Goal: Information Seeking & Learning: Learn about a topic

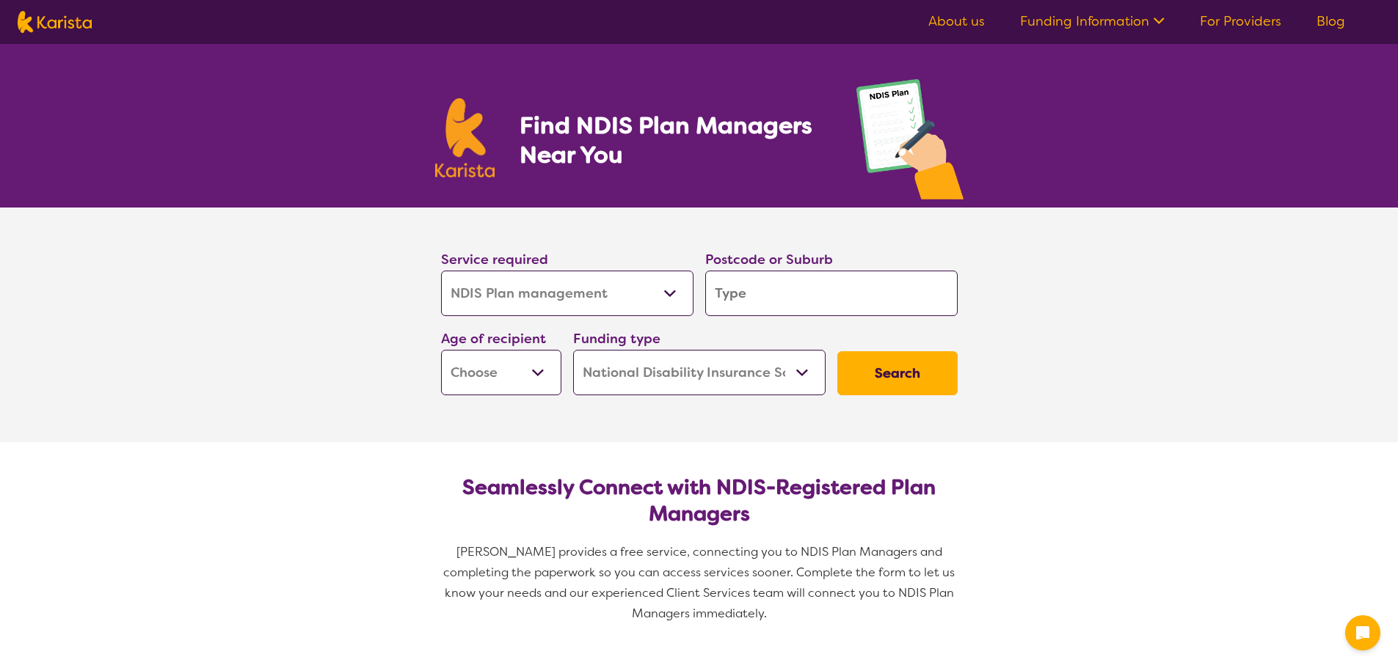
select select "NDIS Plan management"
select select "NDIS"
select select "NDIS Plan management"
select select "NDIS"
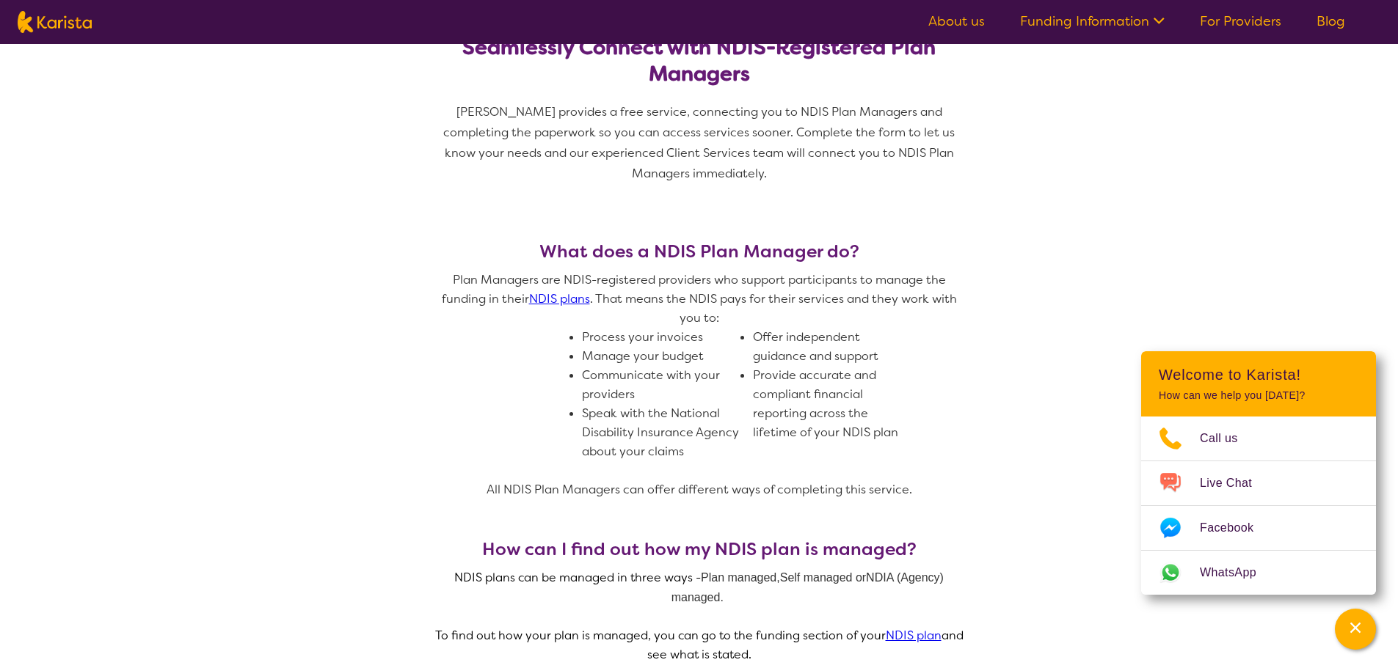
scroll to position [73, 0]
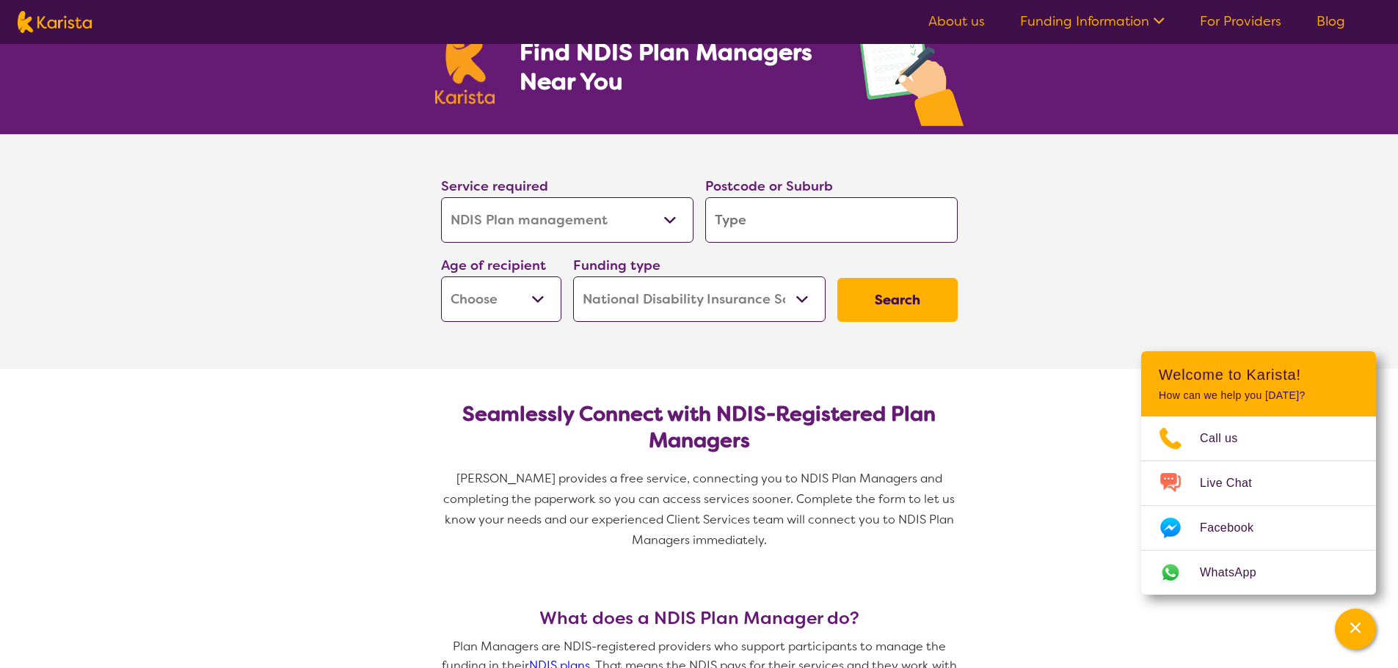
click at [805, 222] on input "search" at bounding box center [831, 219] width 252 height 45
type input "n"
type input "no"
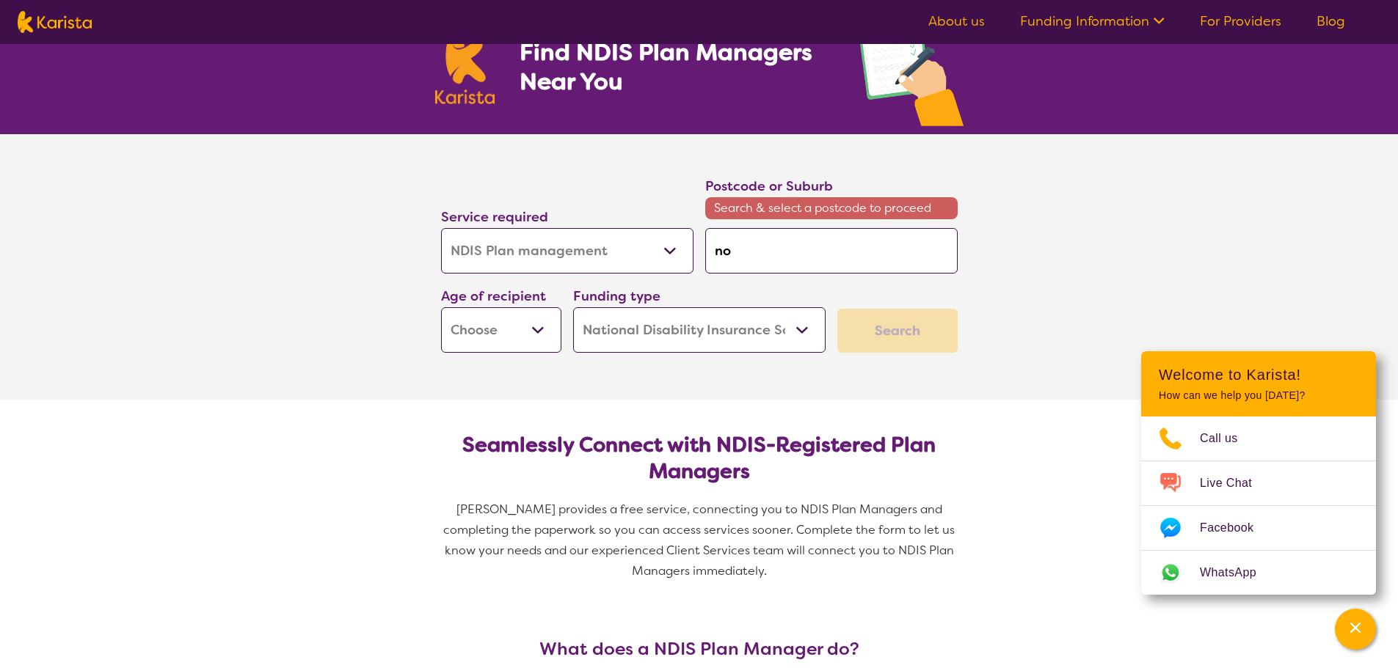
type input "nor"
type input "nort"
type input "north"
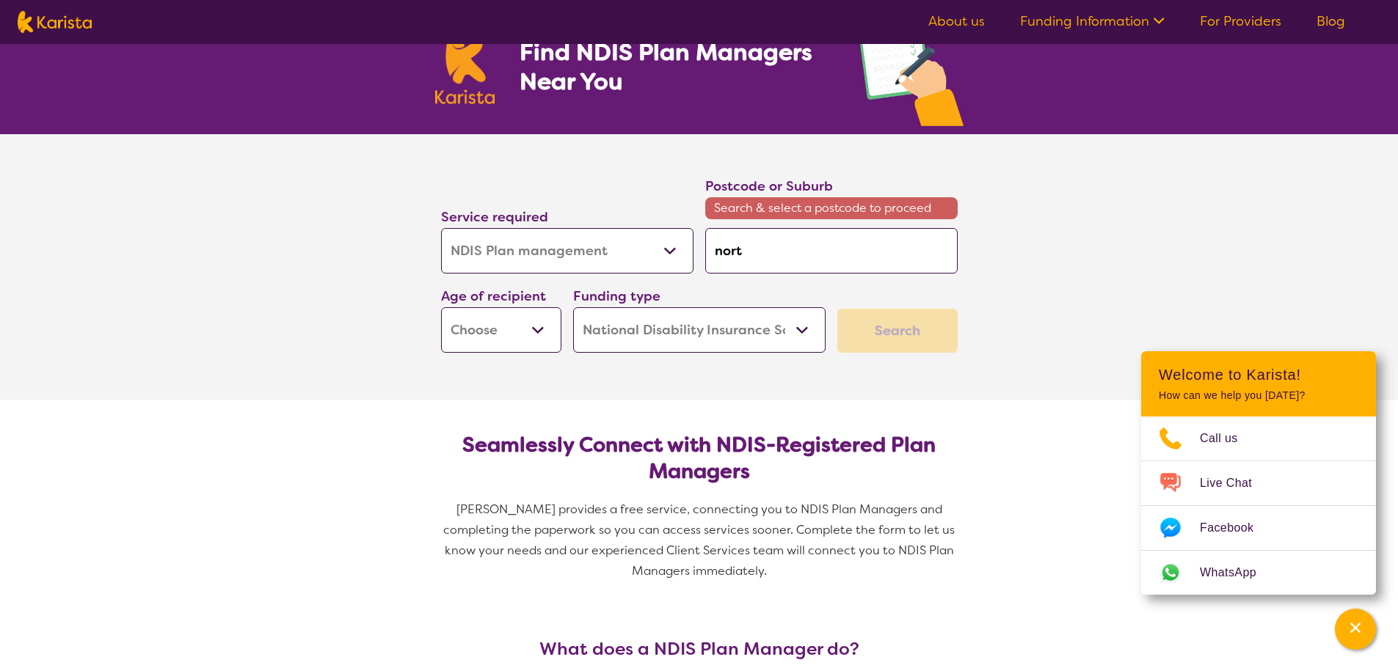
type input "north"
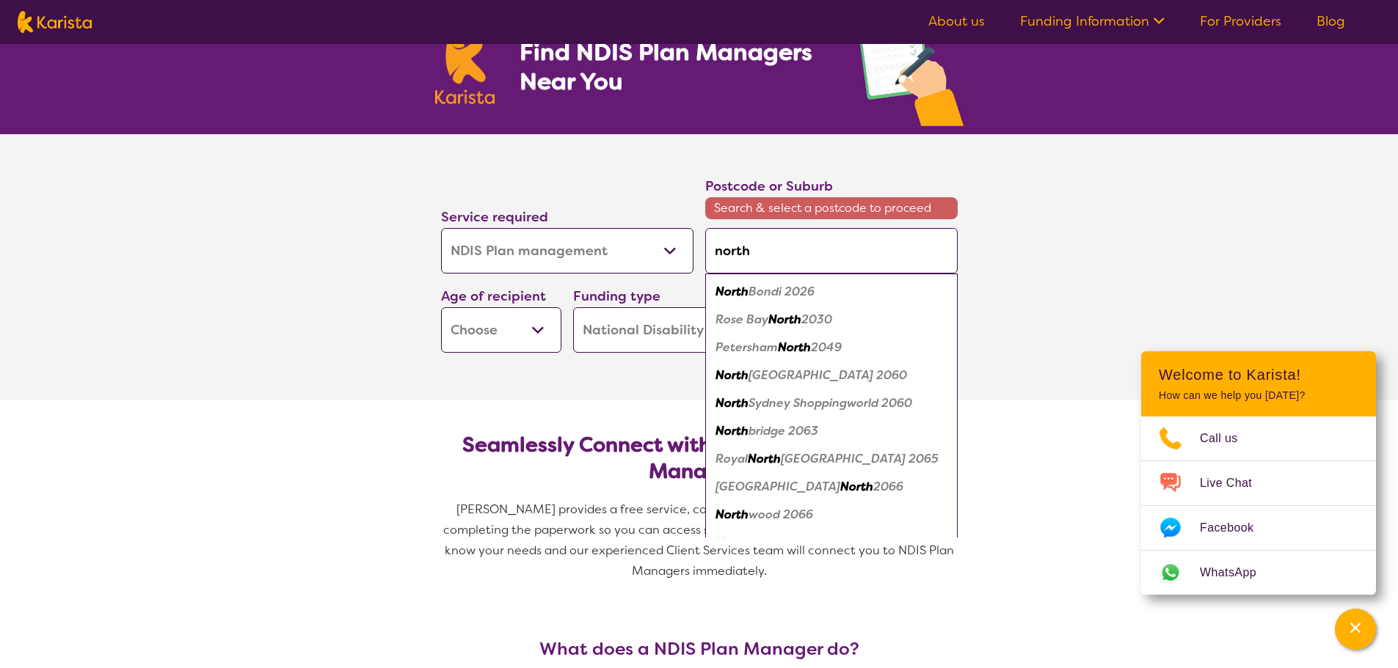
type input "norths"
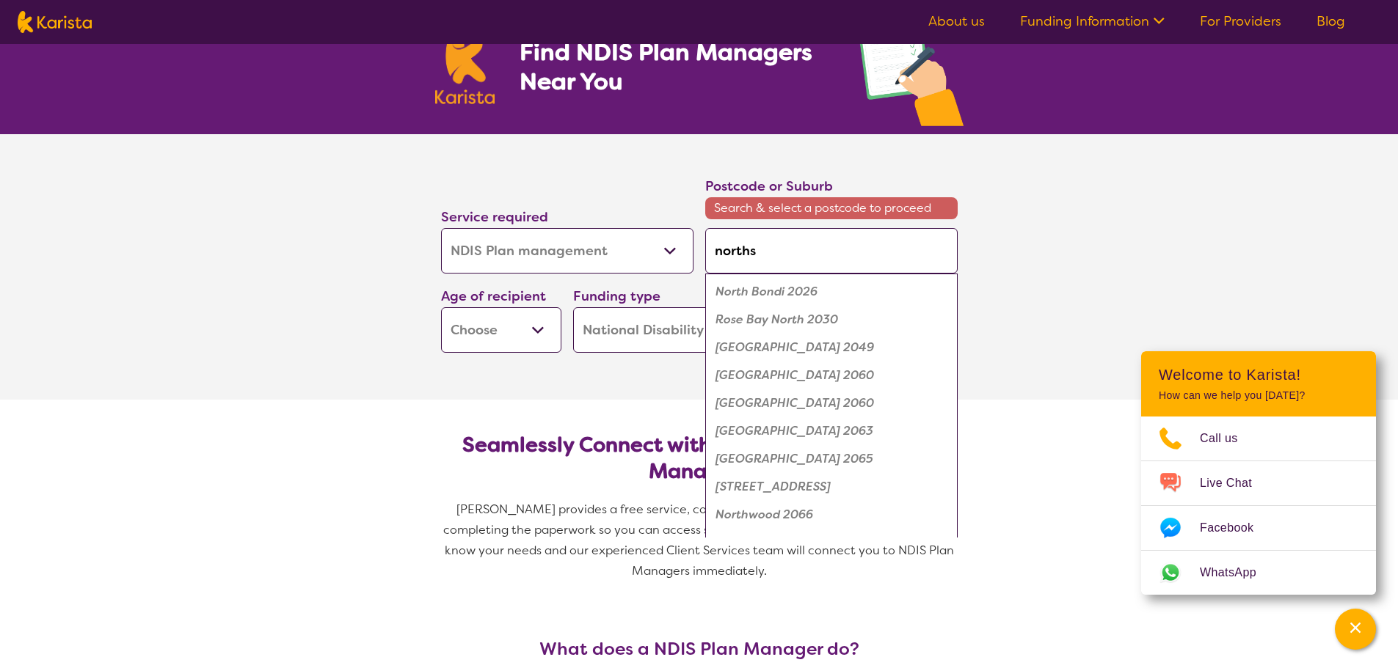
type input "north"
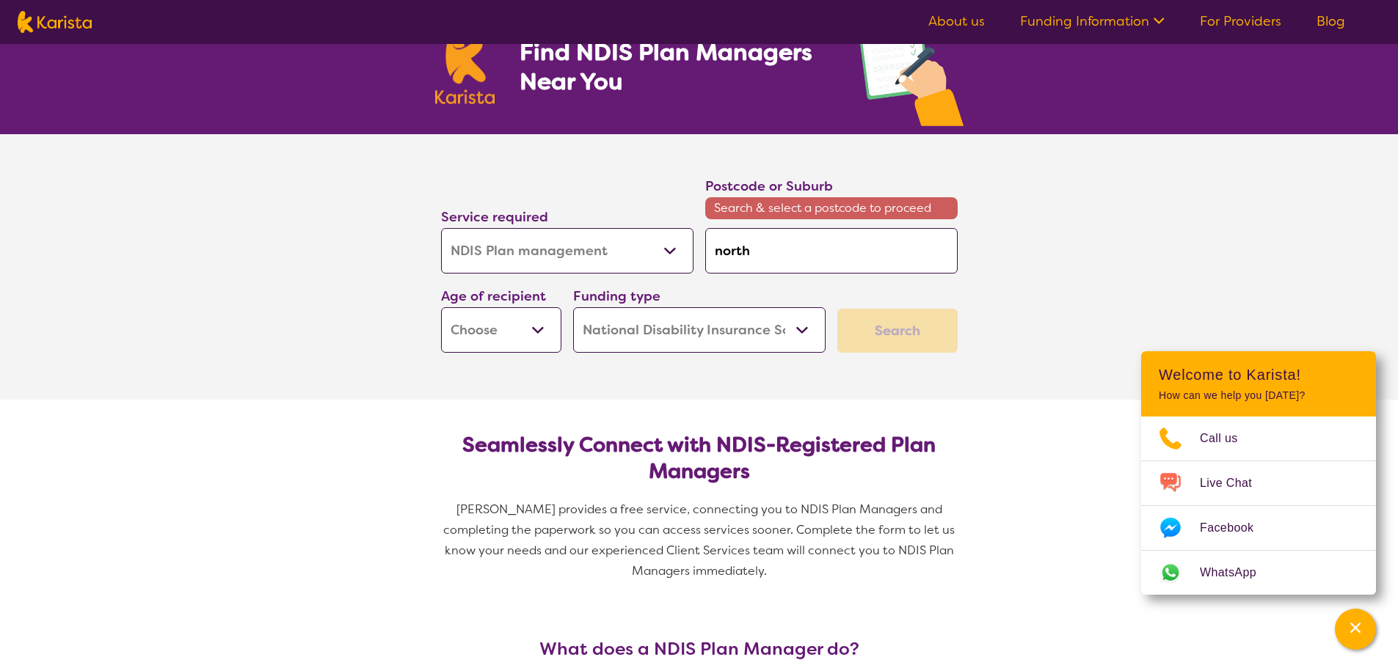
type input "north"
type input "north s"
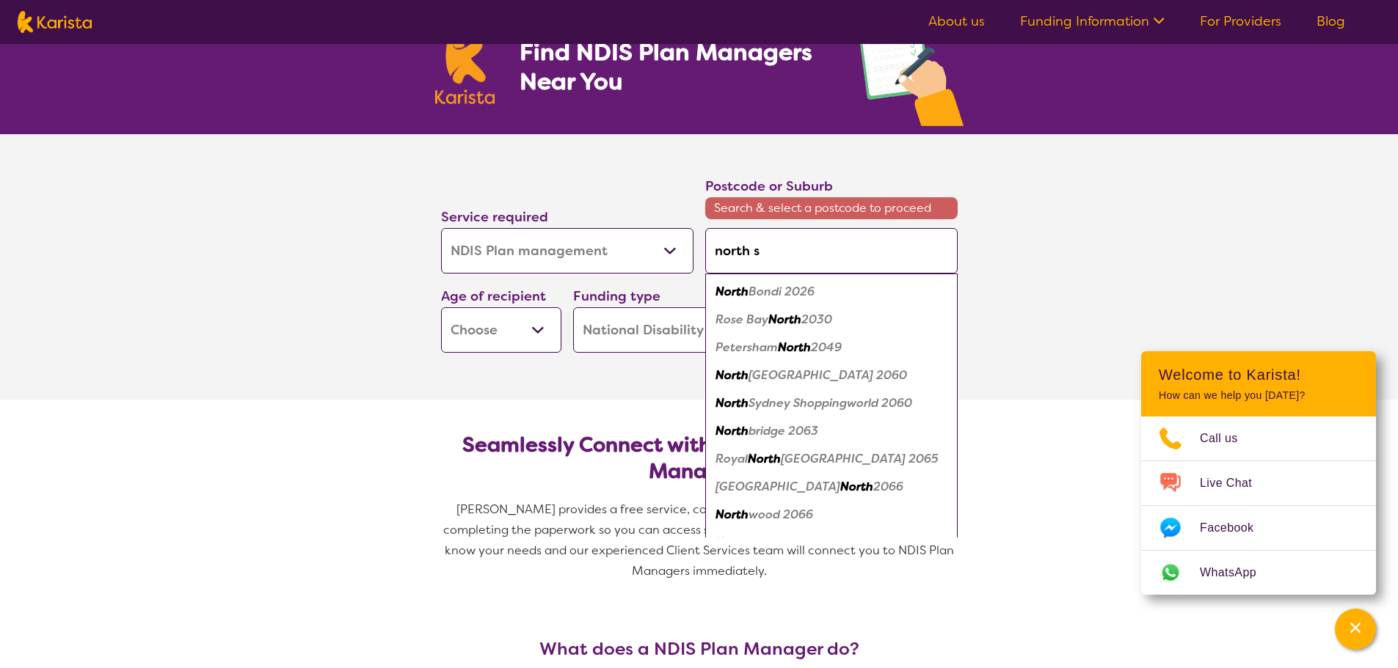
type input "north sa"
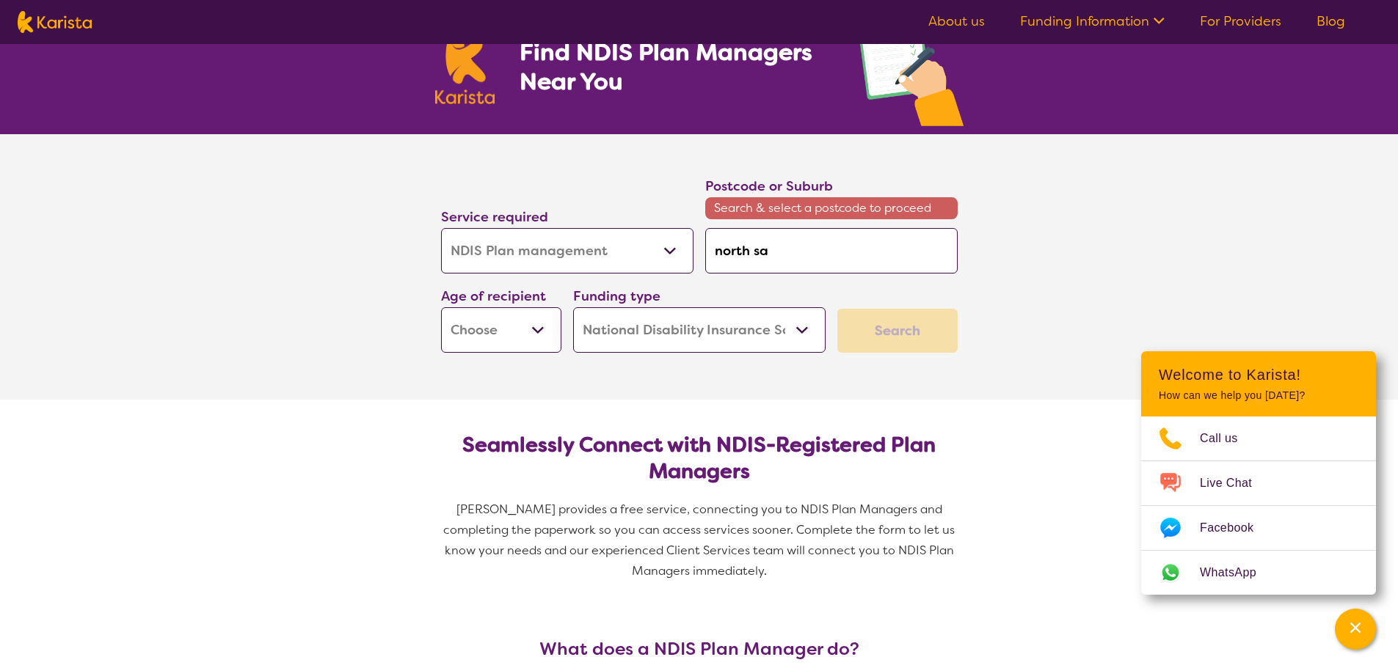
type input "north sai"
type input "north [PERSON_NAME]"
type input "north saint"
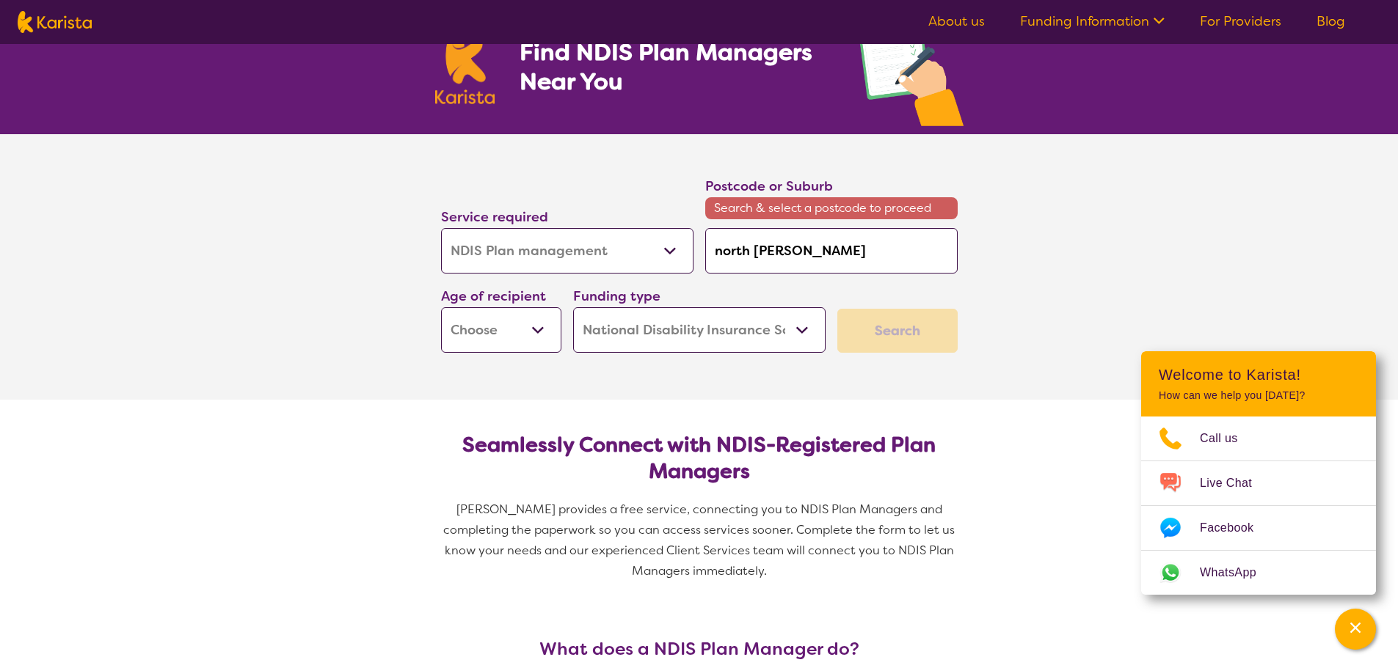
type input "north saint"
type input "north saint m"
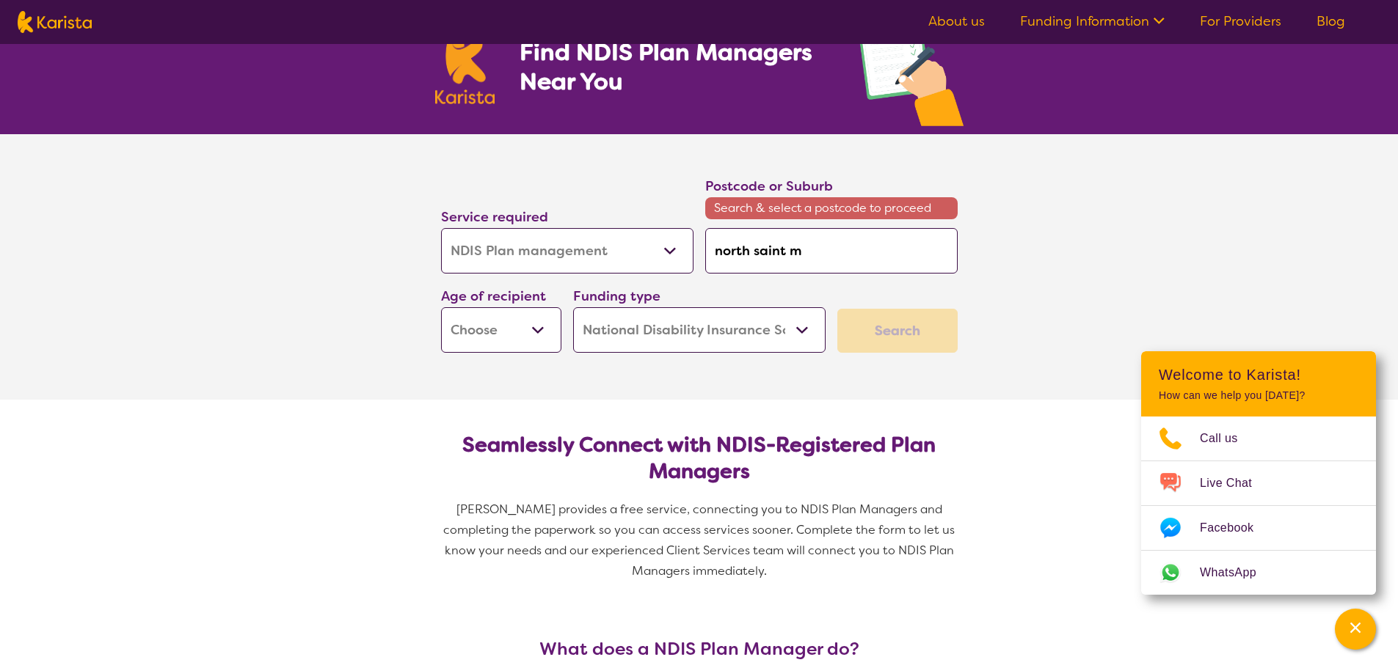
type input "[GEOGRAPHIC_DATA]"
type input "north saint [PERSON_NAME]"
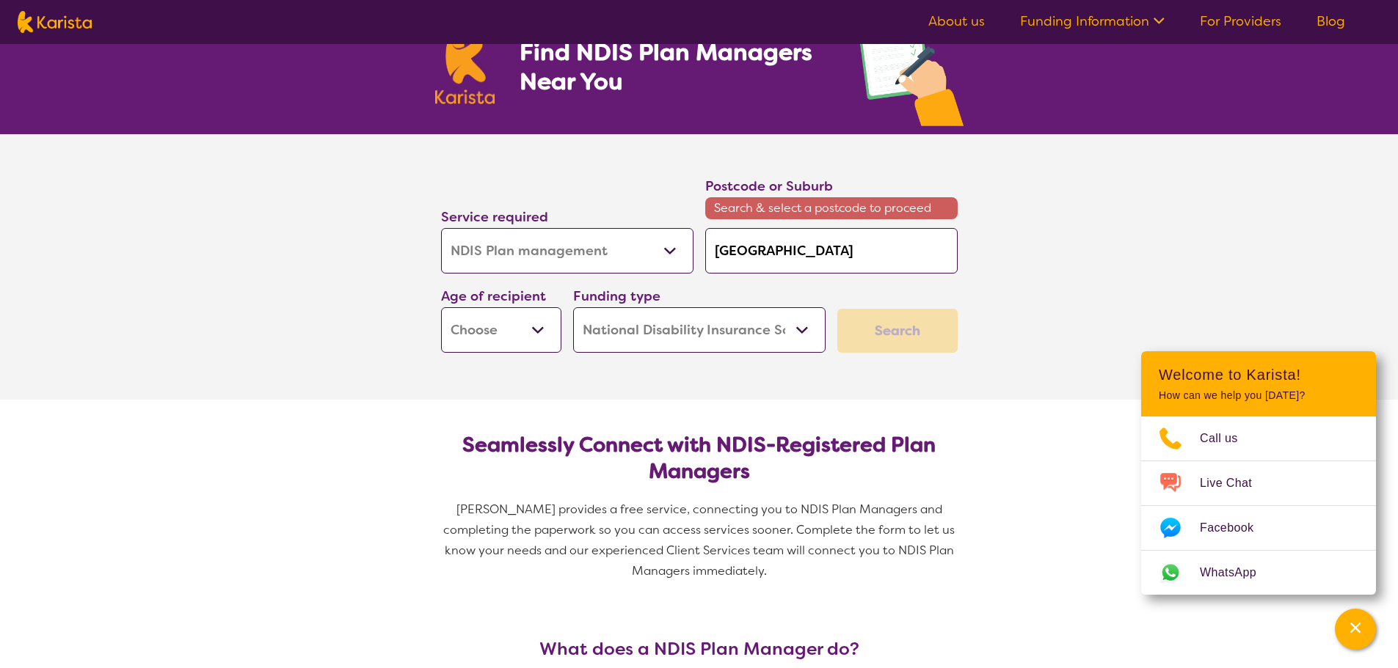
type input "north saint [PERSON_NAME]"
type input "north saint marys"
click at [475, 319] on select "Early Childhood - 0 to 9 Child - 10 to 11 Adolescent - 12 to 17 Adult - 18 to 6…" at bounding box center [501, 329] width 120 height 45
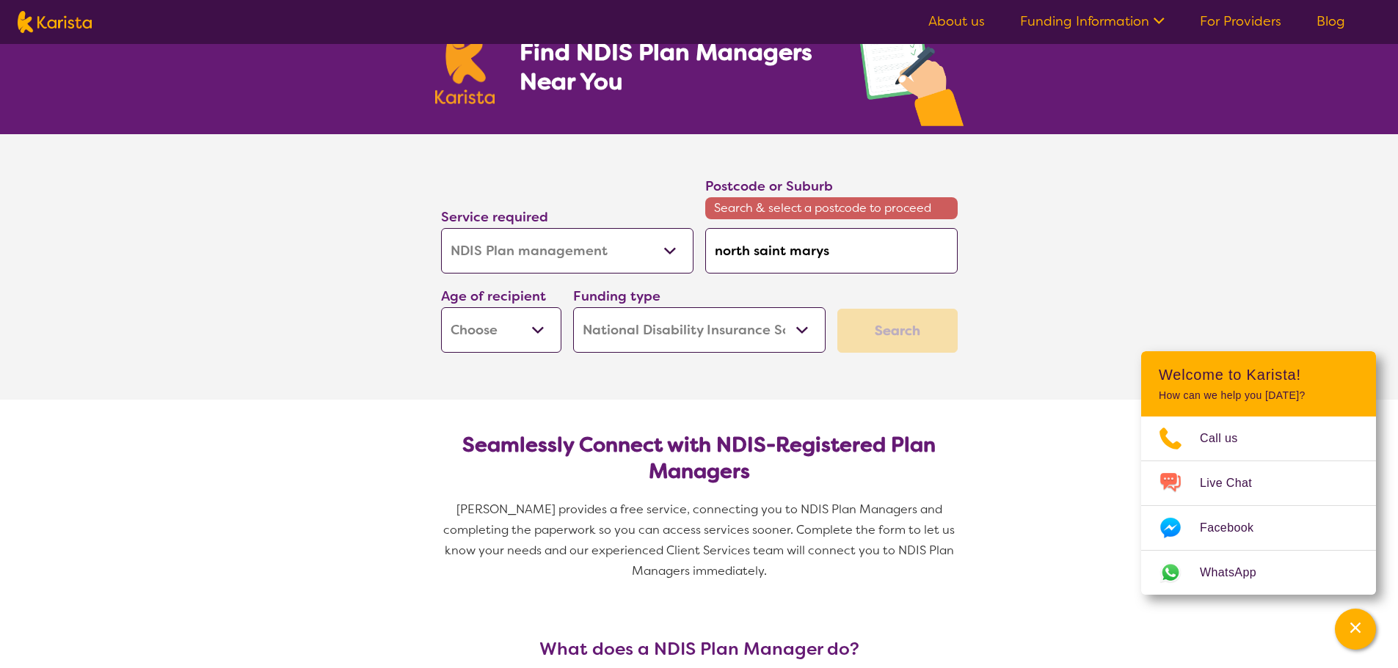
select select "EC"
click at [441, 307] on select "Early Childhood - 0 to 9 Child - 10 to 11 Adolescent - 12 to 17 Adult - 18 to 6…" at bounding box center [501, 329] width 120 height 45
select select "EC"
click at [720, 324] on select "Home Care Package (HCP) National Disability Insurance Scheme (NDIS) I don't know" at bounding box center [699, 329] width 252 height 45
click at [573, 307] on select "Home Care Package (HCP) National Disability Insurance Scheme (NDIS) I don't know" at bounding box center [699, 329] width 252 height 45
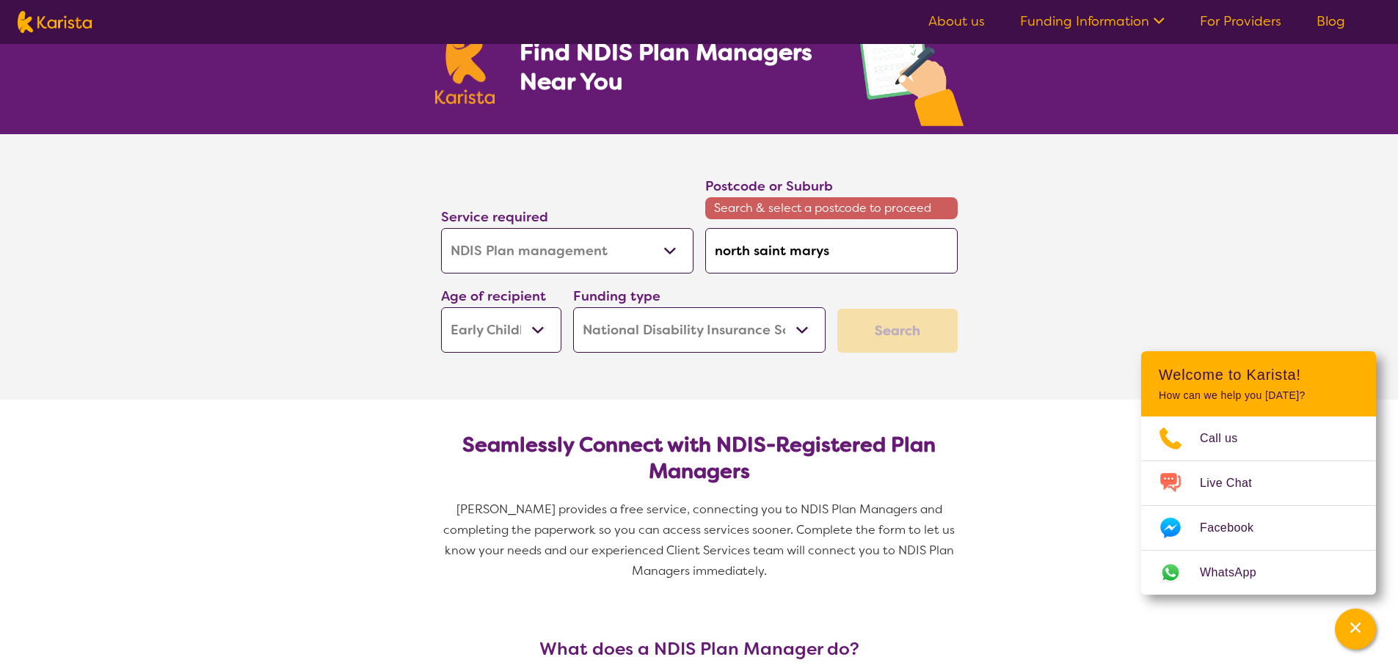
click at [893, 337] on div "Search" at bounding box center [897, 331] width 120 height 44
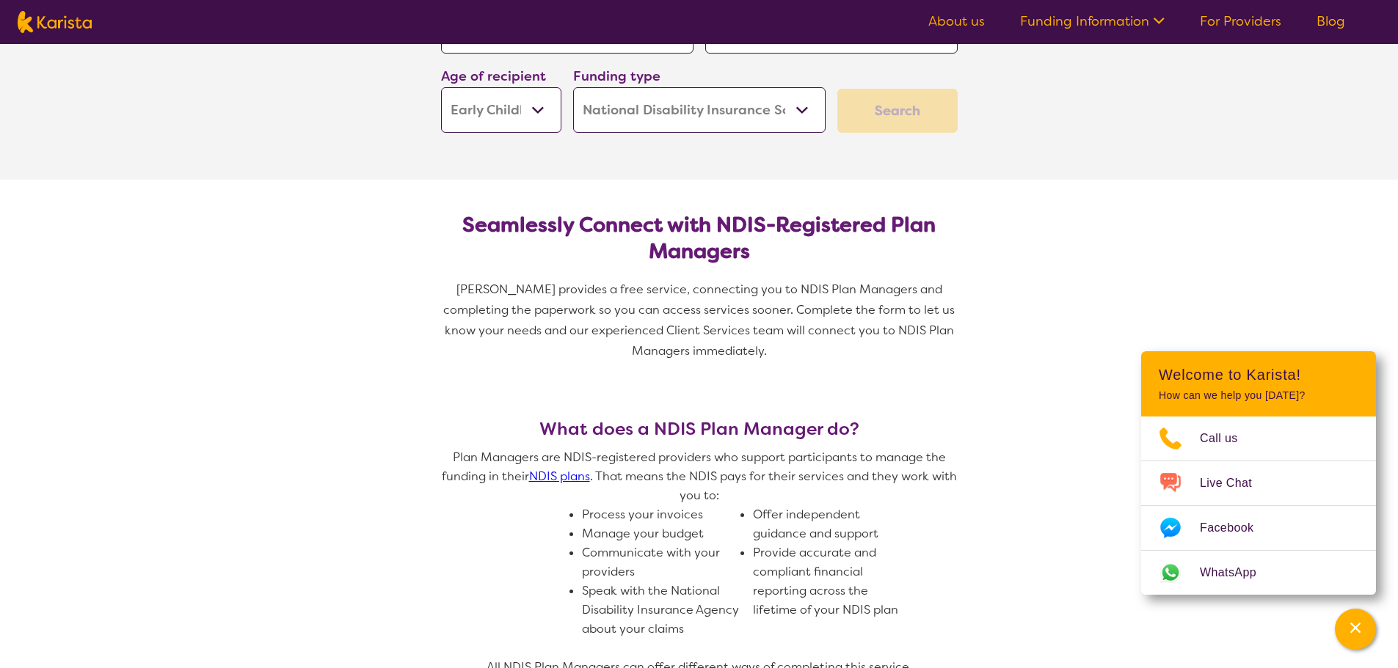
scroll to position [220, 0]
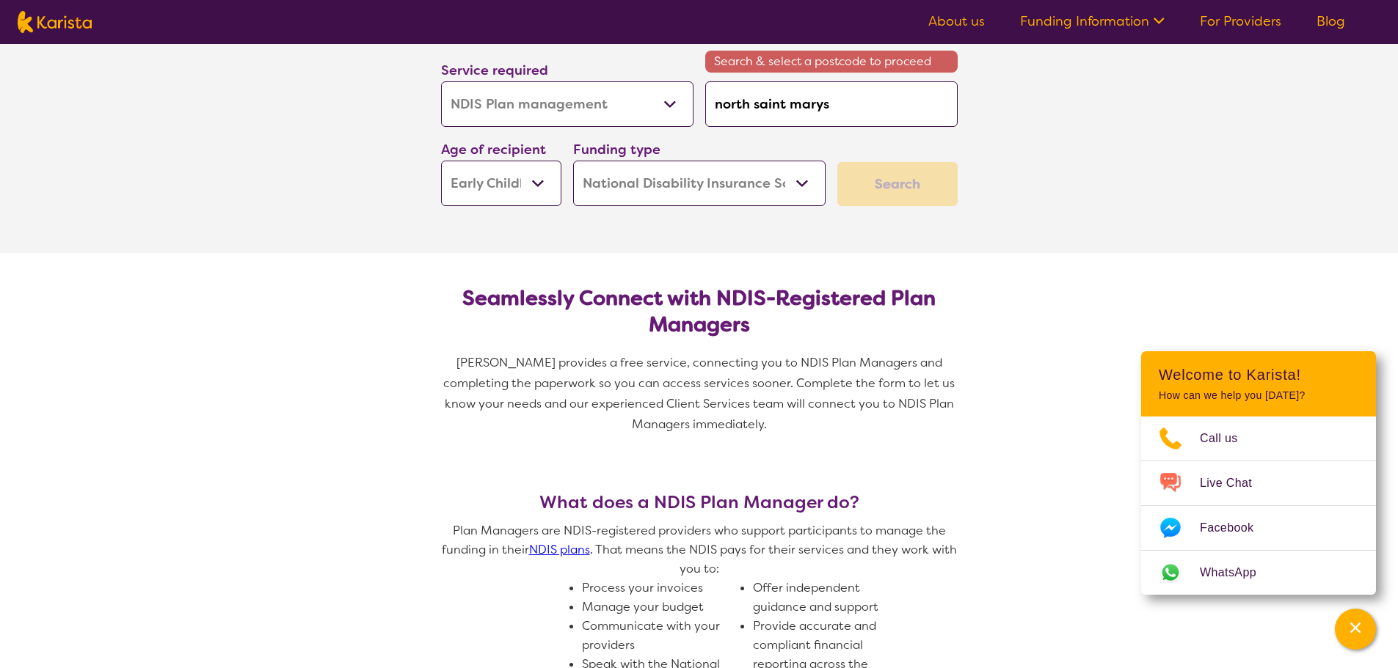
click at [541, 179] on select "Early Childhood - 0 to 9 Child - 10 to 11 Adolescent - 12 to 17 Adult - 18 to 6…" at bounding box center [501, 183] width 120 height 45
click at [708, 199] on select "Home Care Package (HCP) National Disability Insurance Scheme (NDIS) I don't know" at bounding box center [699, 183] width 252 height 45
select select "i-don-t-know"
click at [573, 161] on select "Home Care Package (HCP) National Disability Insurance Scheme (NDIS) I don't know" at bounding box center [699, 183] width 252 height 45
select select "i-don-t-know"
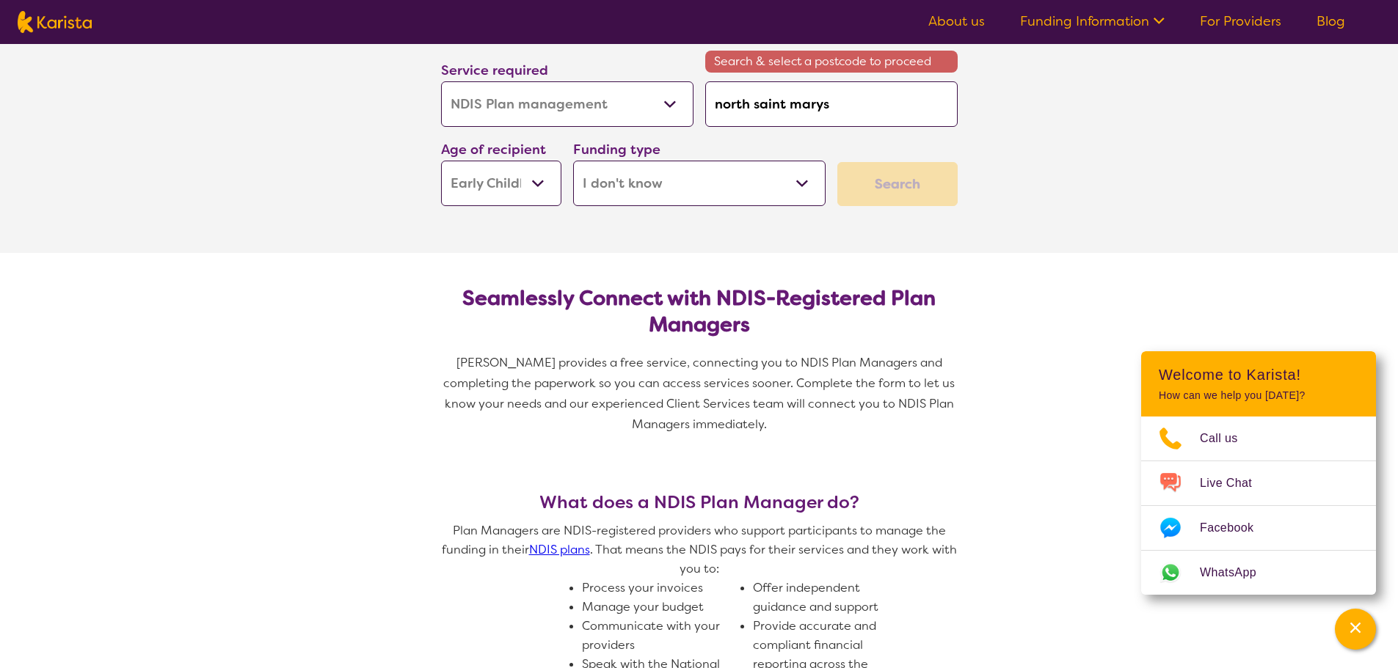
click at [672, 184] on select "Home Care Package (HCP) National Disability Insurance Scheme (NDIS) I don't know" at bounding box center [699, 183] width 252 height 45
select select "NDIS"
click at [573, 161] on select "Home Care Package (HCP) National Disability Insurance Scheme (NDIS) I don't know" at bounding box center [699, 183] width 252 height 45
select select "NDIS"
click at [920, 186] on div "Search" at bounding box center [897, 184] width 120 height 44
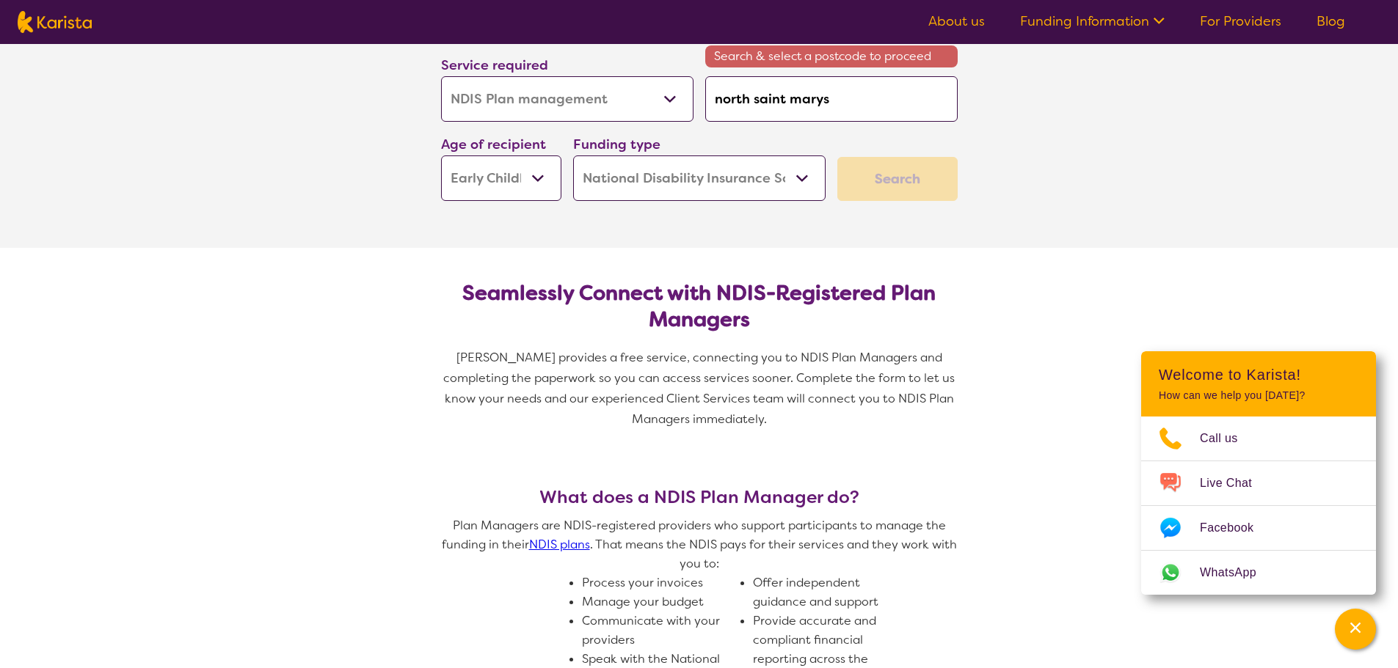
scroll to position [0, 0]
